Goal: Information Seeking & Learning: Compare options

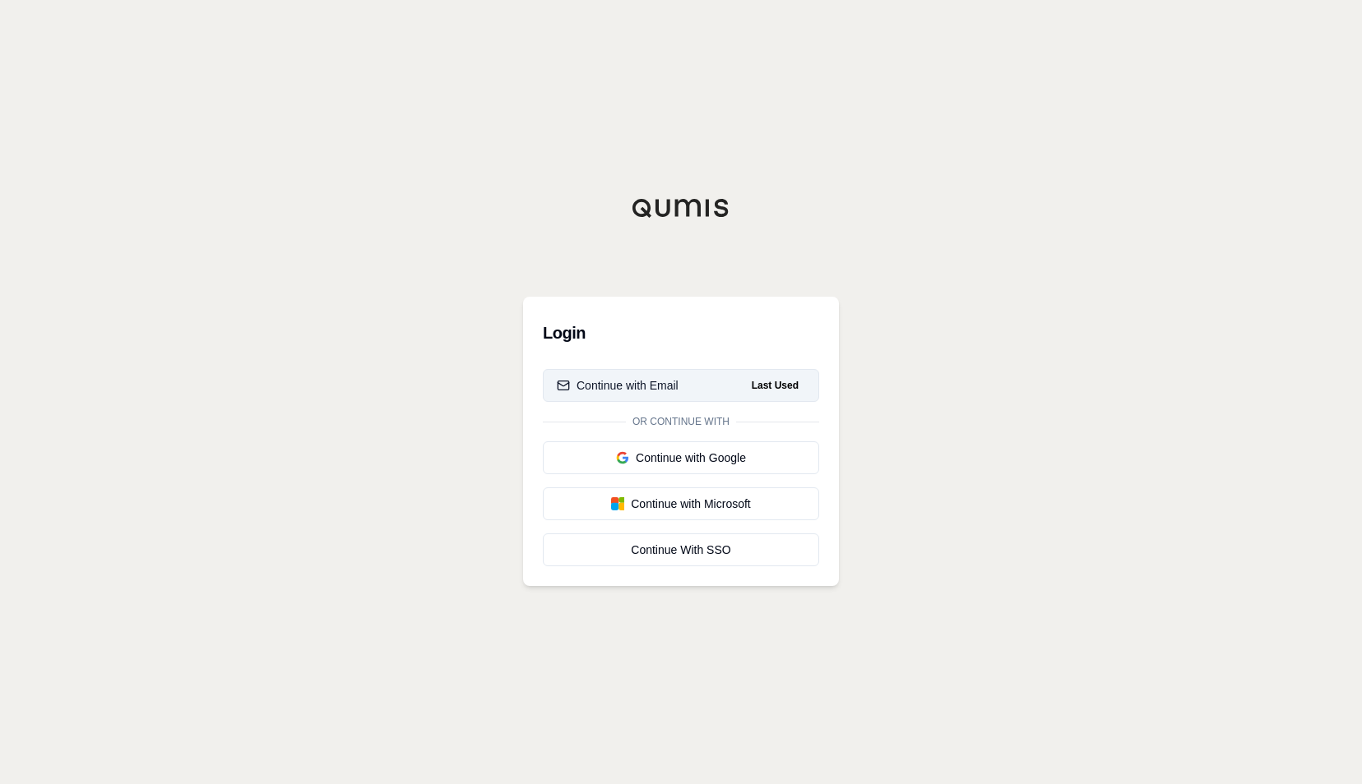
click at [661, 381] on div "Continue with Email" at bounding box center [618, 385] width 122 height 16
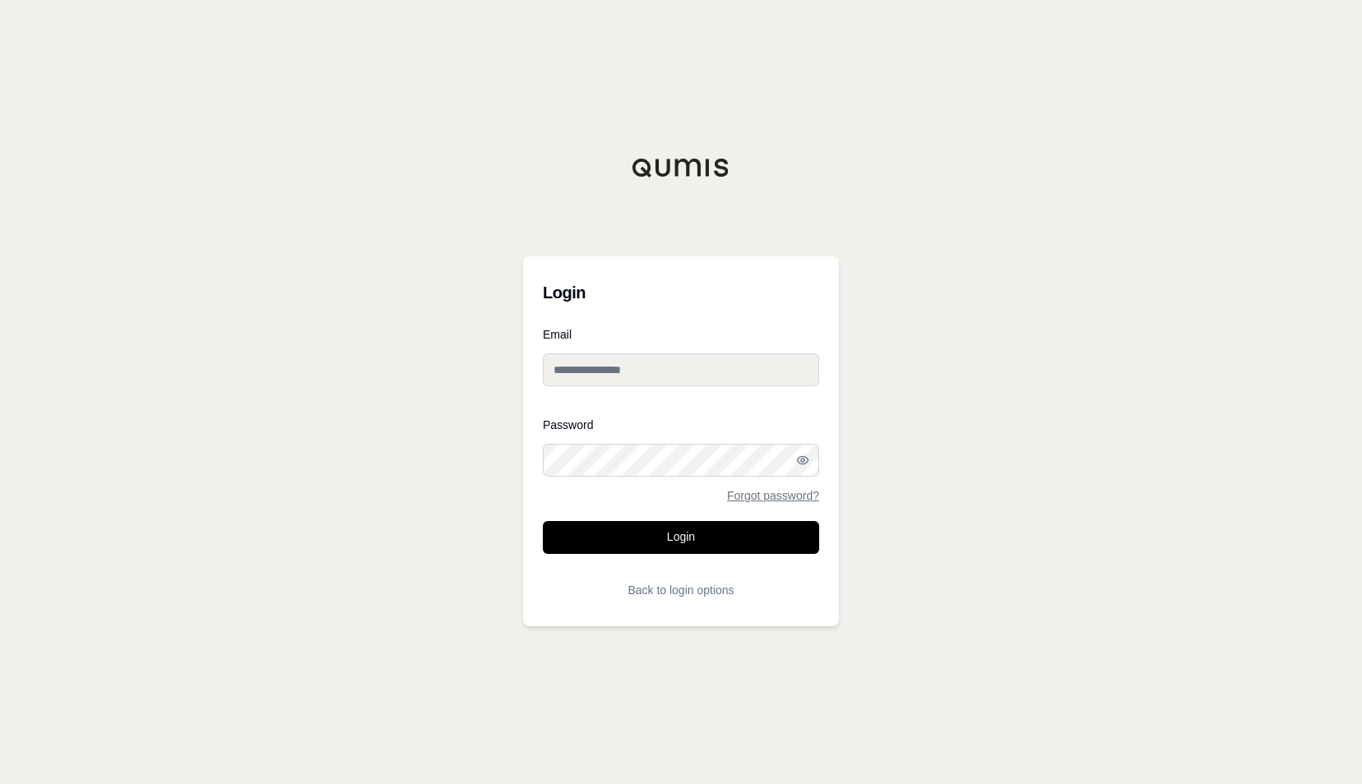
click at [597, 373] on input "Email" at bounding box center [681, 370] width 276 height 33
type input "**********"
click at [756, 528] on button "Login" at bounding box center [681, 537] width 276 height 33
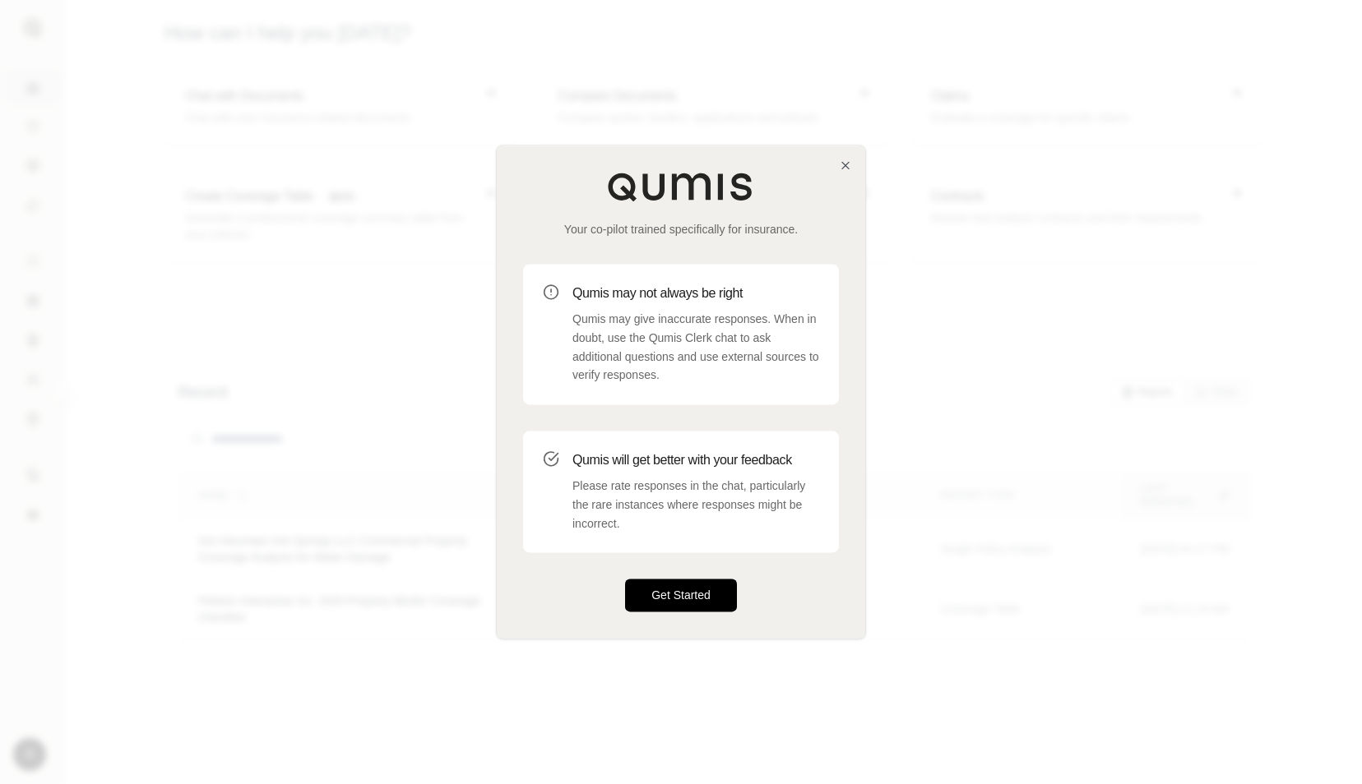
click at [646, 599] on button "Get Started" at bounding box center [681, 596] width 112 height 33
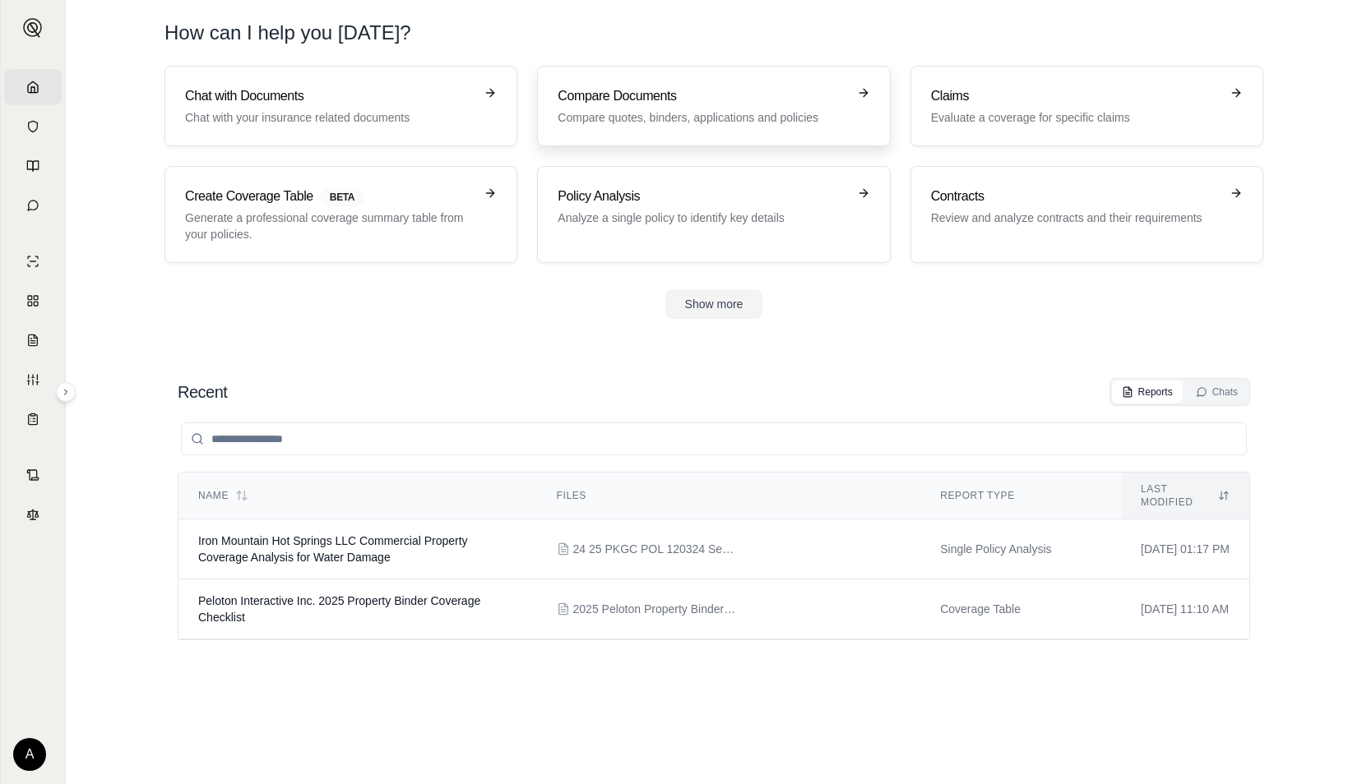
click at [611, 114] on p "Compare quotes, binders, applications and policies" at bounding box center [701, 117] width 289 height 16
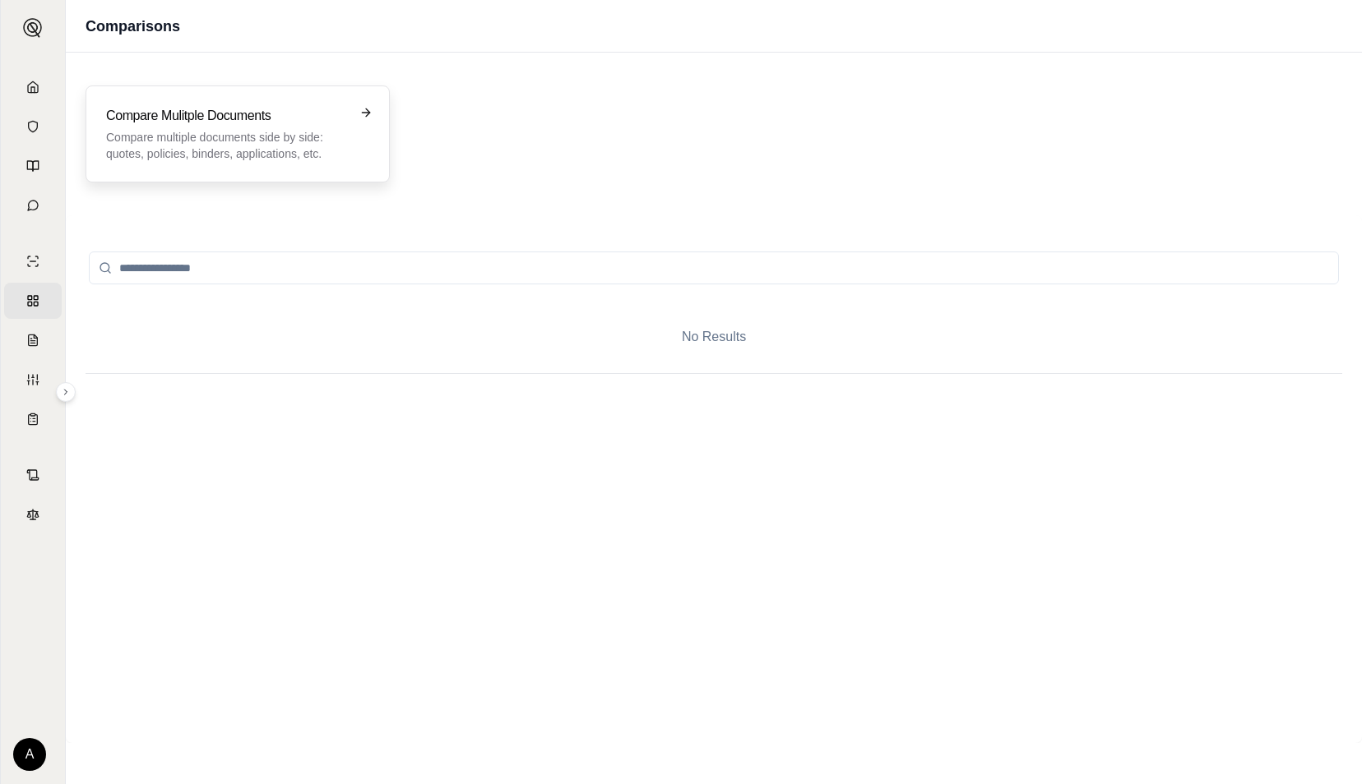
click at [305, 127] on div "Compare Mulitple Documents Compare multiple documents side by side: quotes, pol…" at bounding box center [226, 134] width 240 height 56
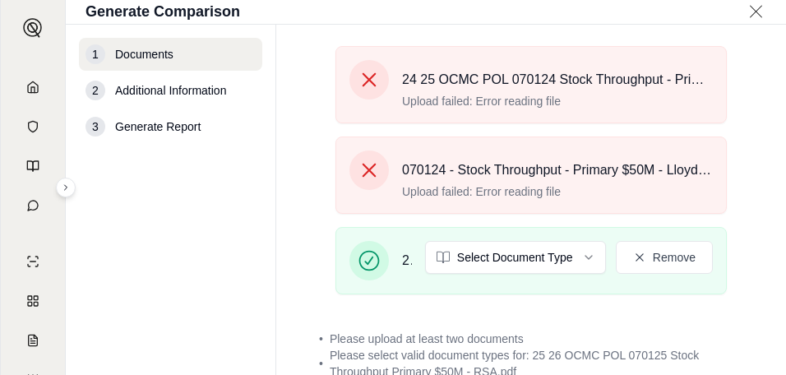
scroll to position [329, 0]
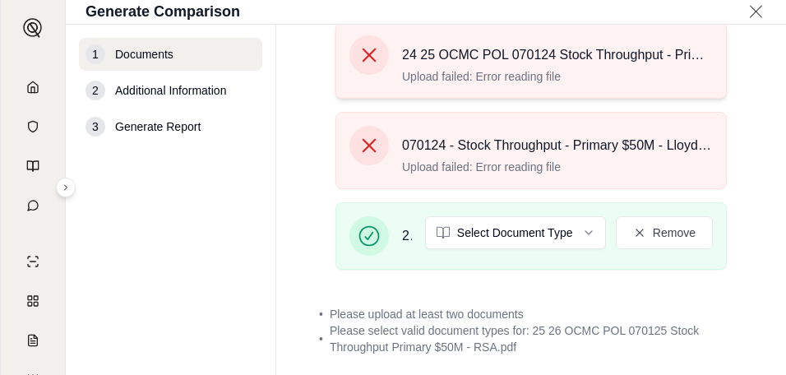
click at [372, 57] on icon at bounding box center [369, 55] width 23 height 23
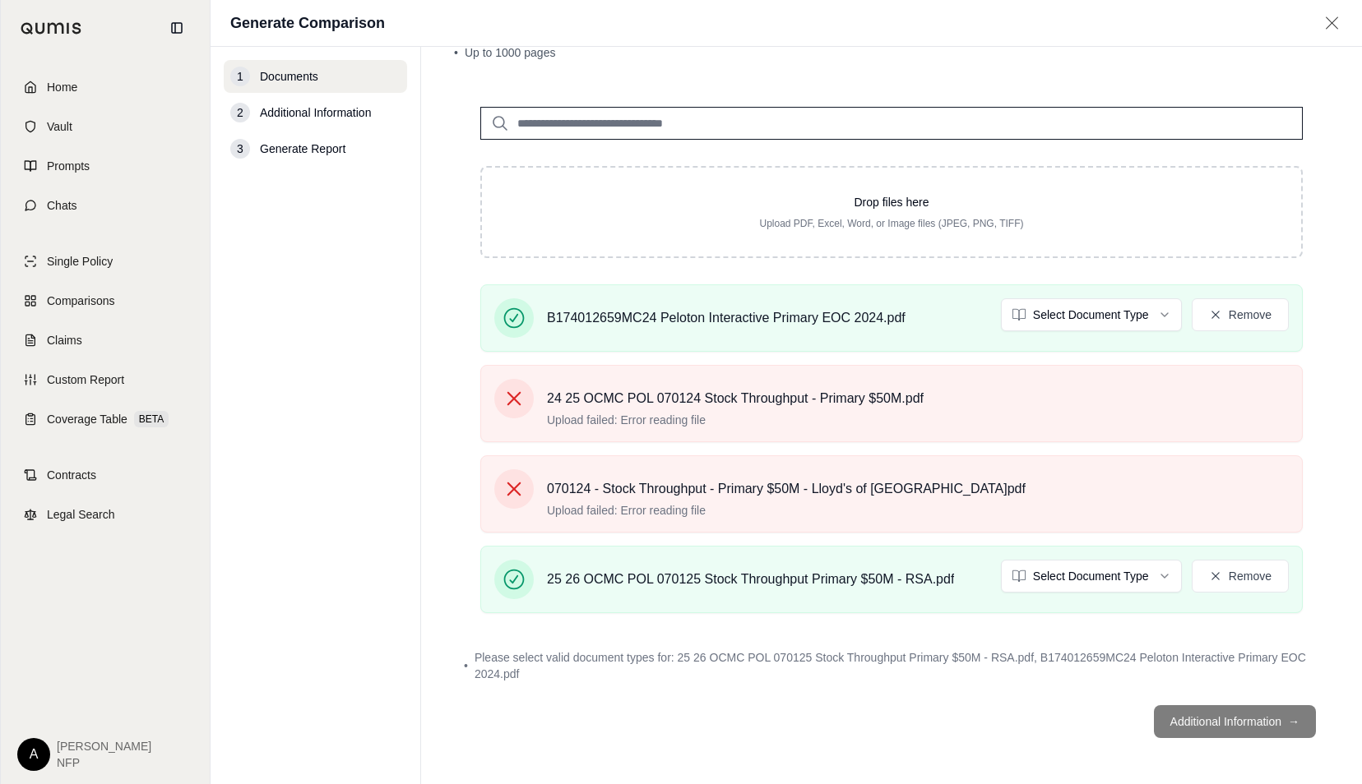
scroll to position [86, 0]
click at [1151, 317] on html "Home Vault Prompts Chats Single Policy Comparisons Claims Custom Report Coverag…" at bounding box center [681, 392] width 1362 height 784
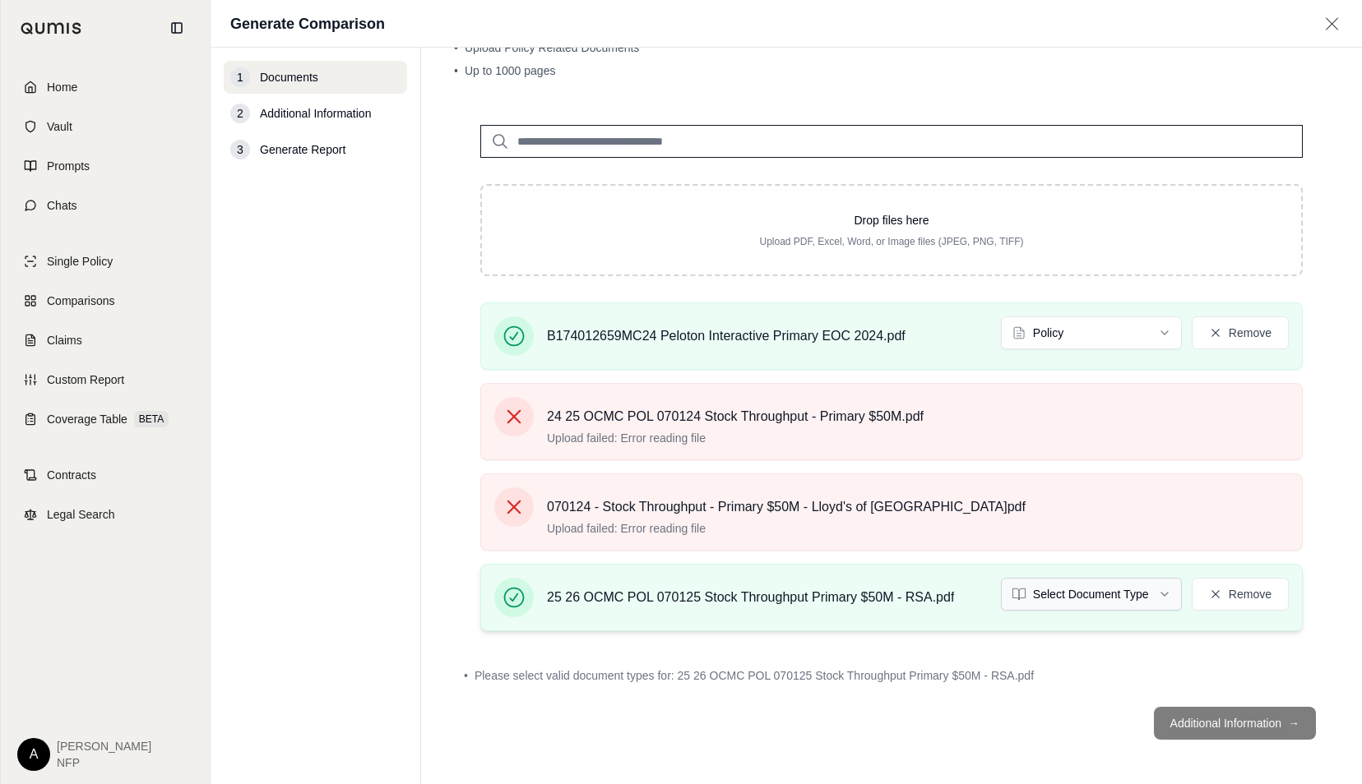
click at [1150, 590] on html "Home Vault Prompts Chats Single Policy Comparisons Claims Custom Report Coverag…" at bounding box center [681, 392] width 1362 height 784
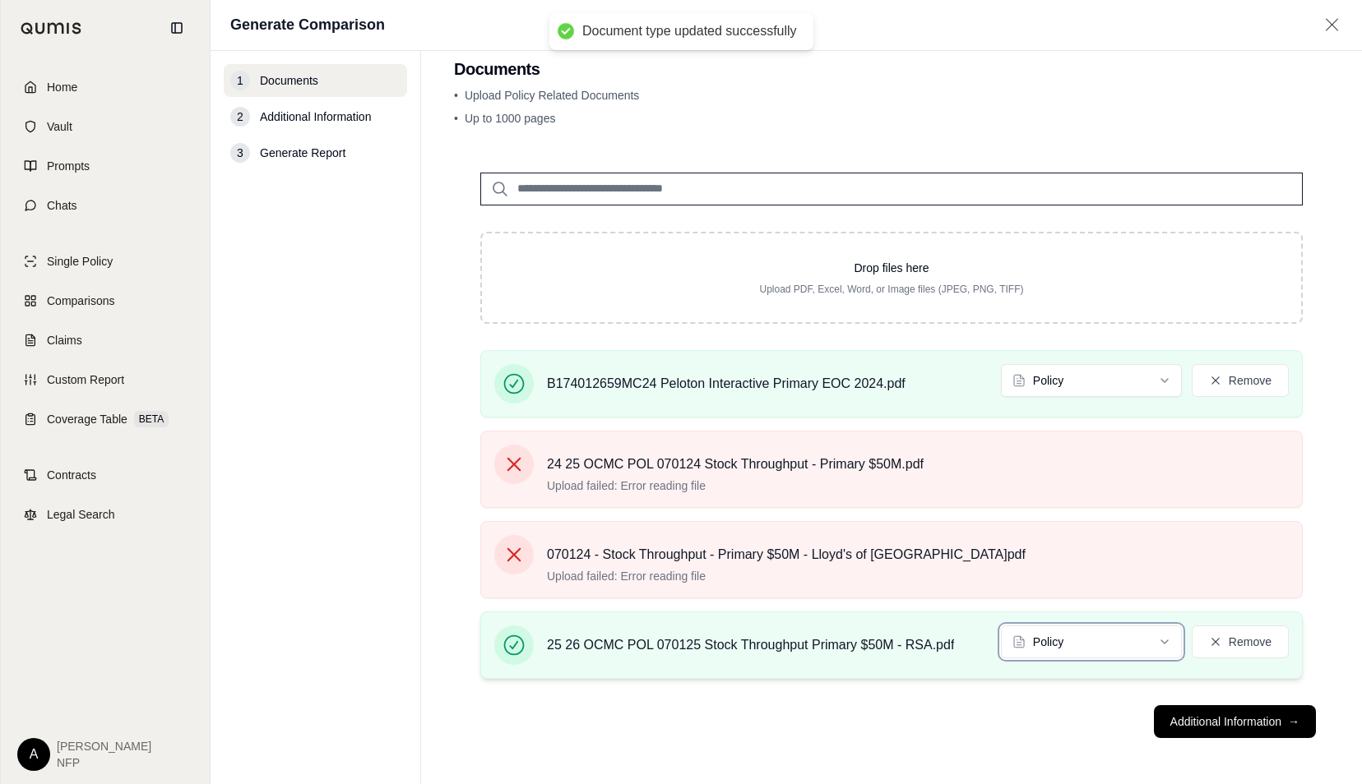
scroll to position [24, 0]
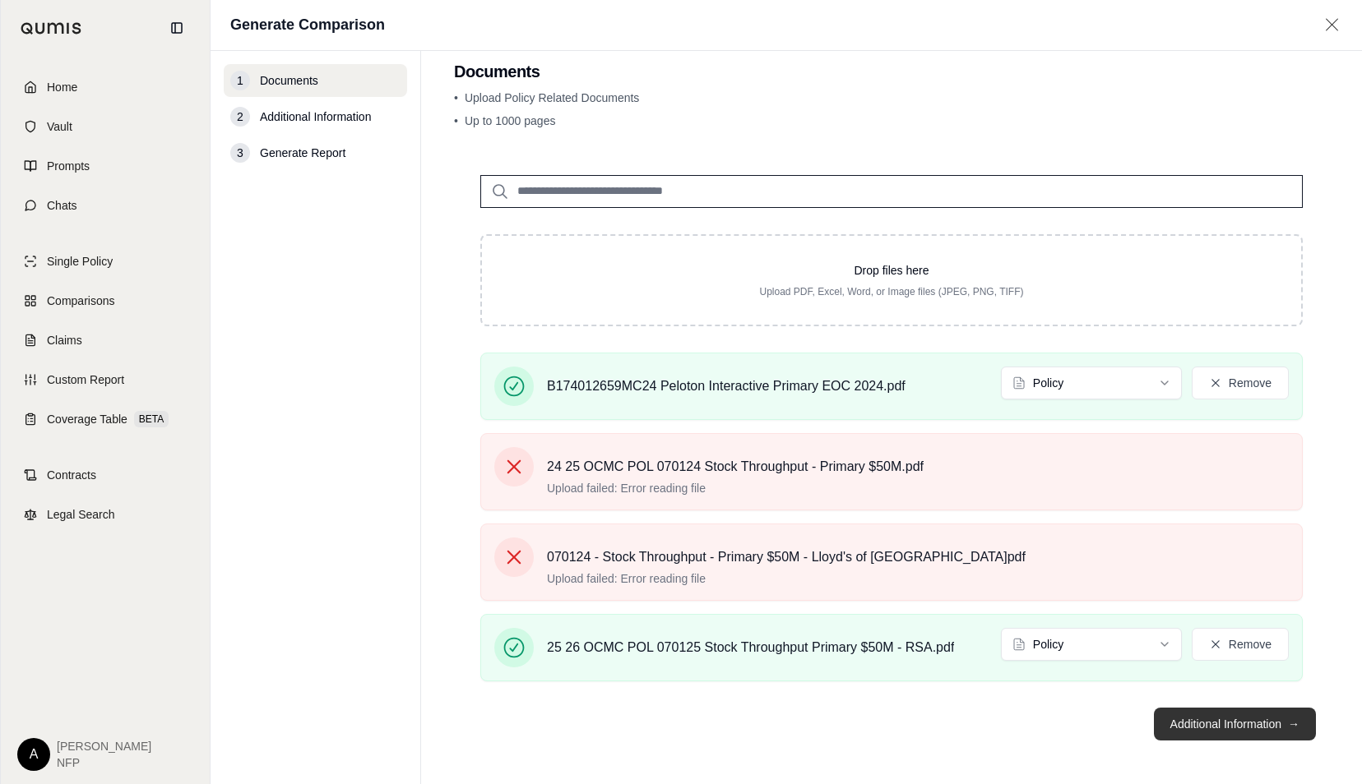
click at [1251, 723] on button "Additional Information →" at bounding box center [1235, 724] width 162 height 33
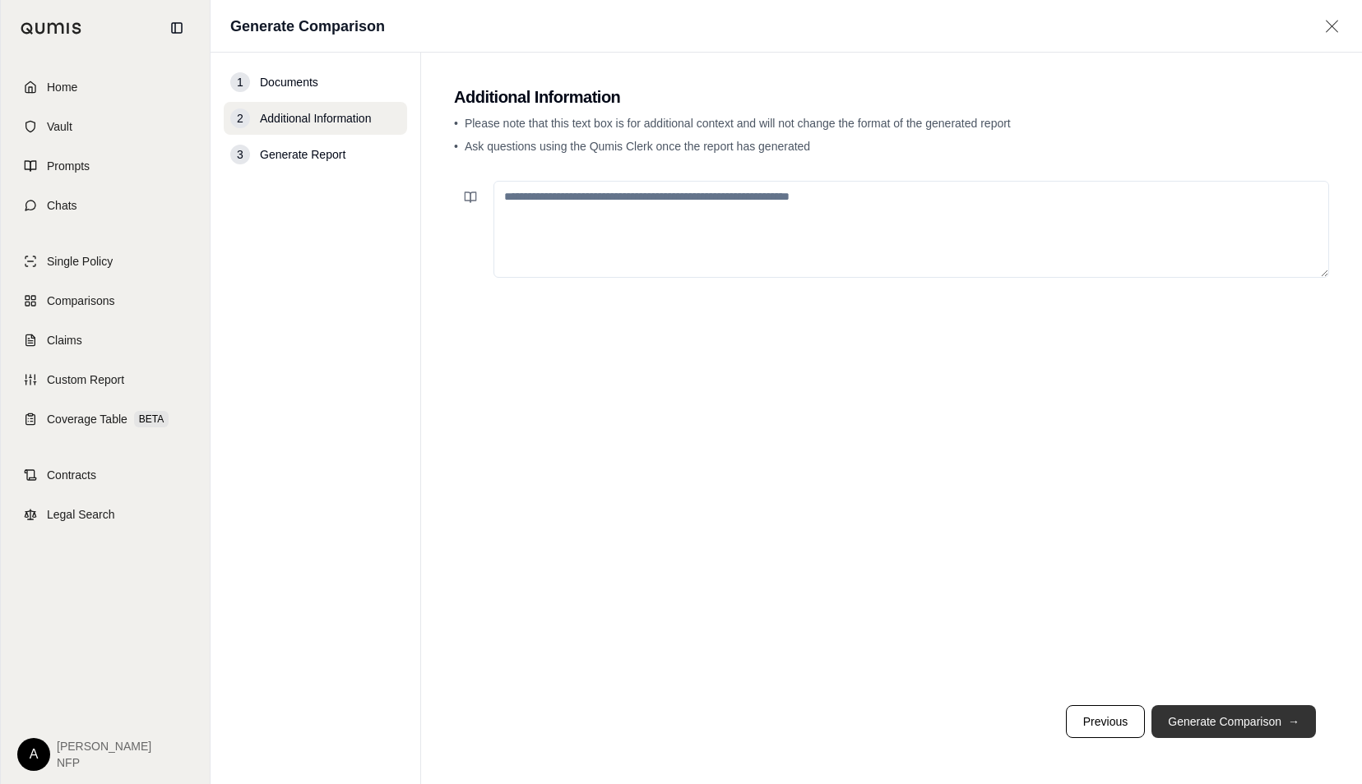
scroll to position [0, 0]
click at [1264, 723] on button "Generate Comparison →" at bounding box center [1233, 721] width 164 height 33
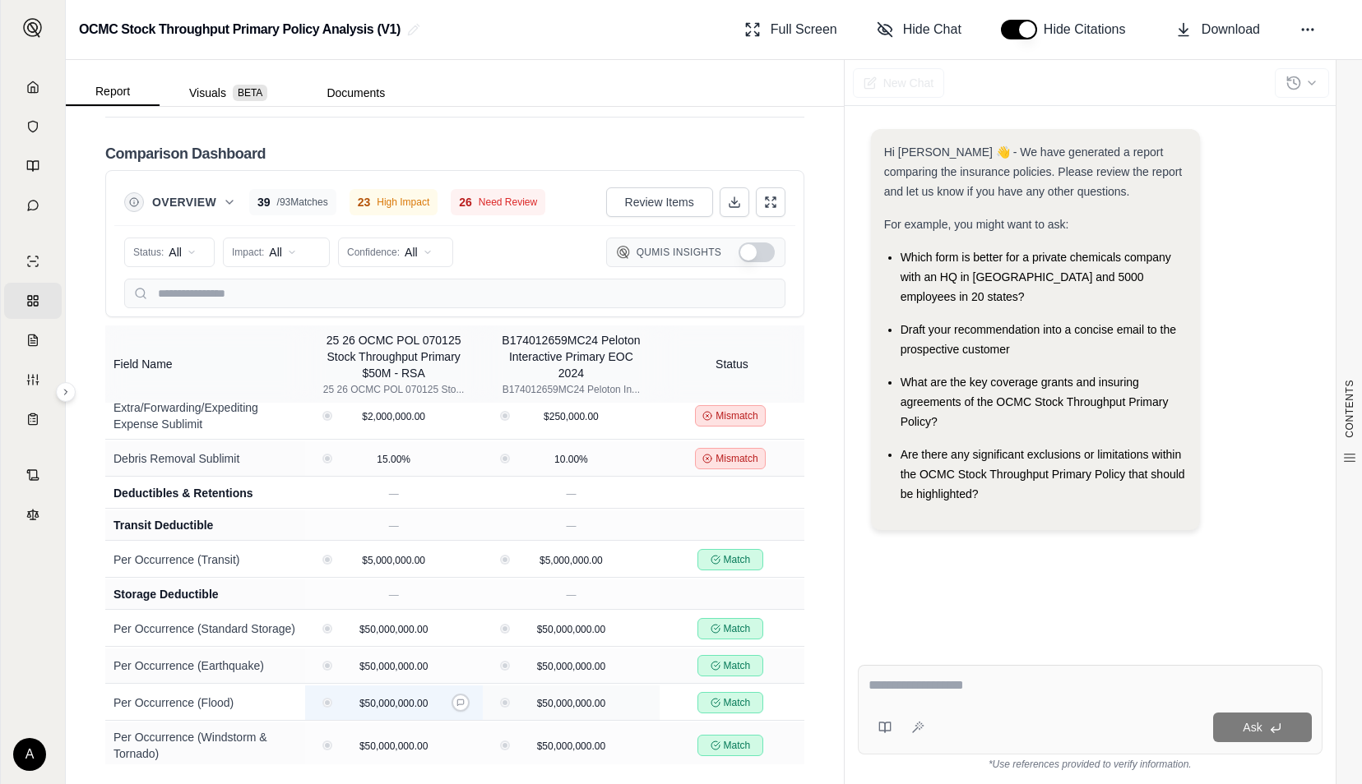
scroll to position [1329, 0]
